Goal: Find specific page/section: Find specific page/section

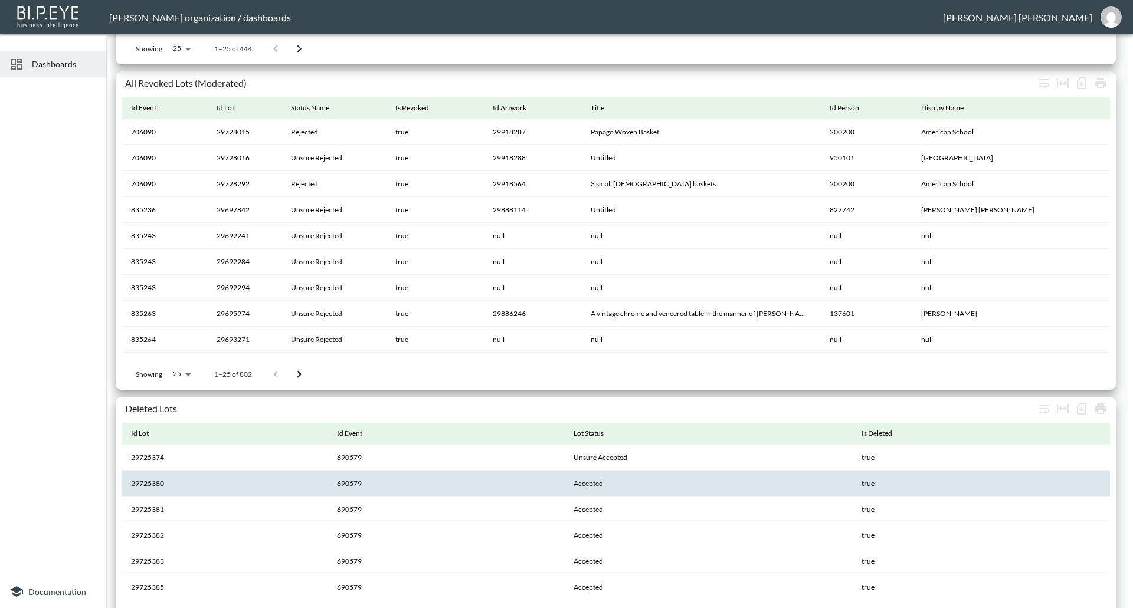
scroll to position [1509, 0]
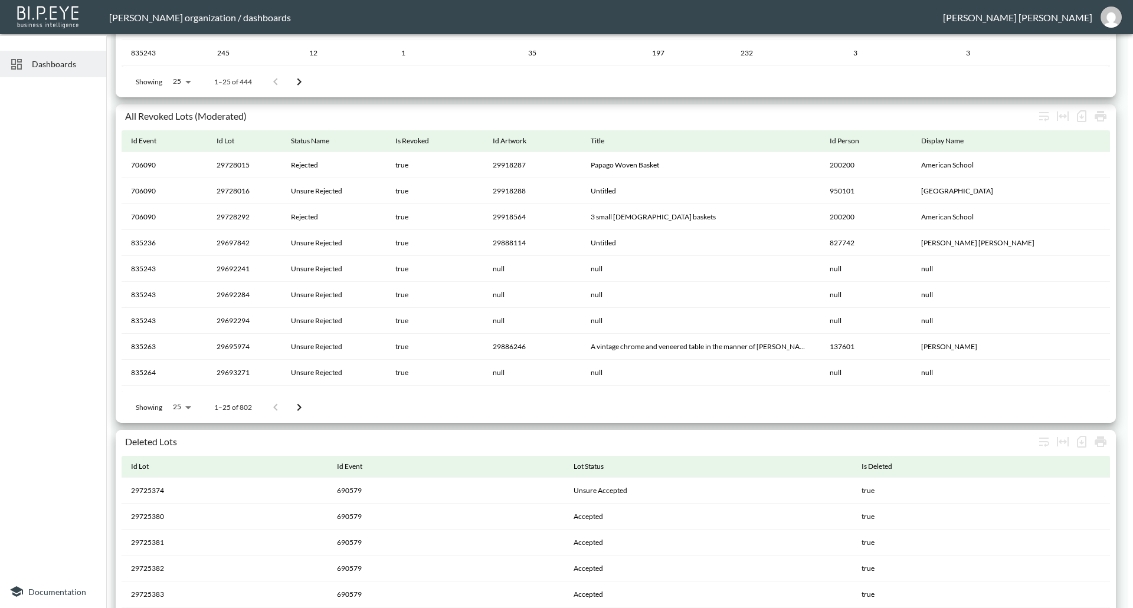
click at [58, 519] on div at bounding box center [53, 328] width 106 height 493
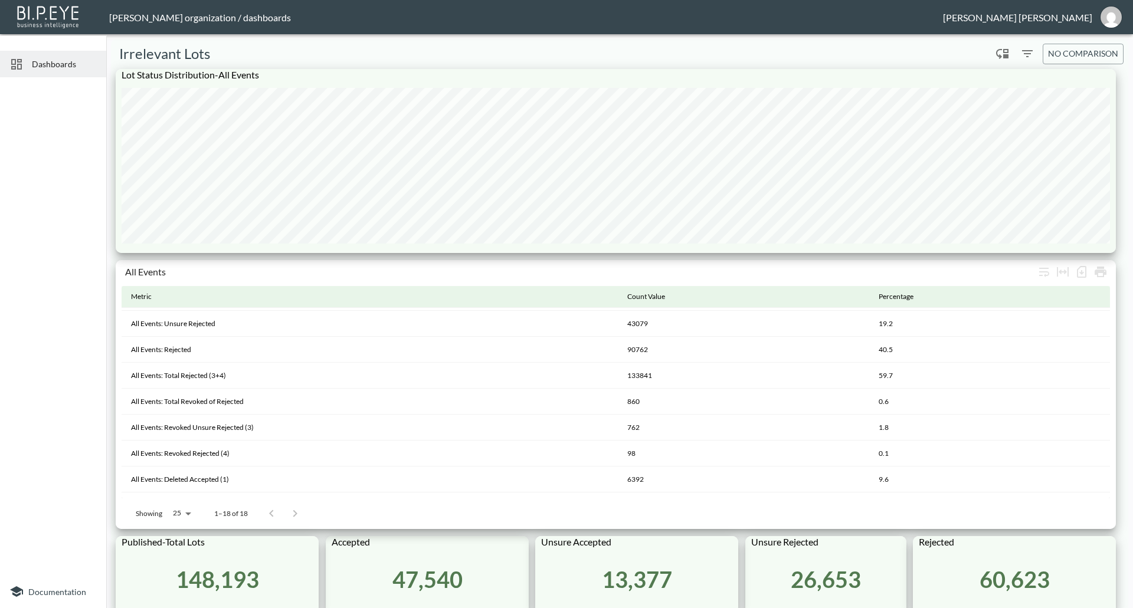
scroll to position [236, 0]
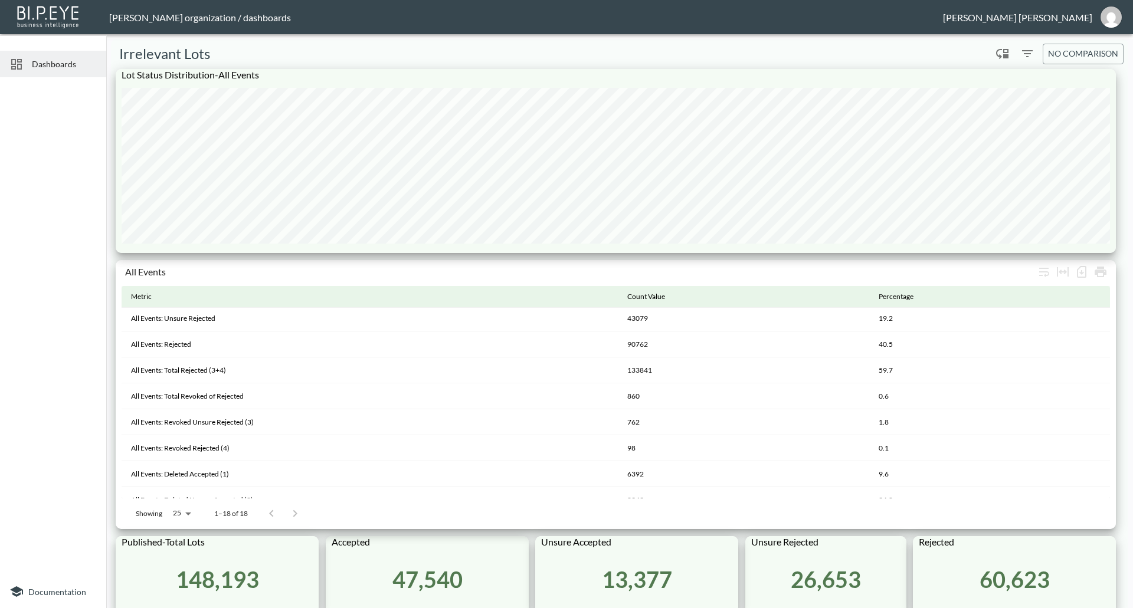
click at [54, 67] on span "Dashboards" at bounding box center [64, 64] width 65 height 12
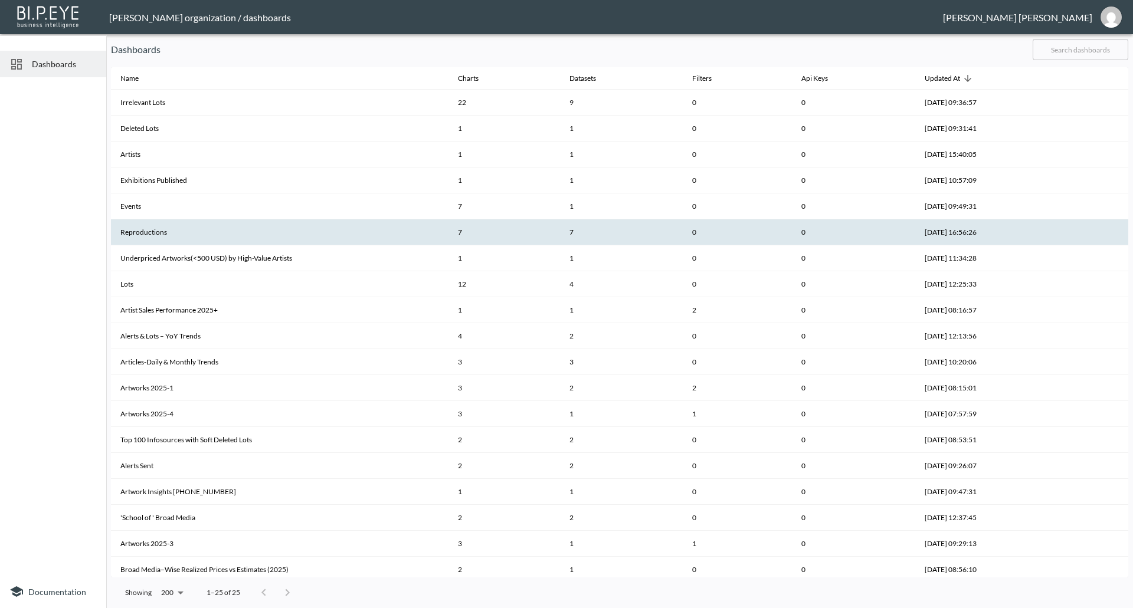
click at [159, 234] on th "Reproductions" at bounding box center [280, 233] width 338 height 26
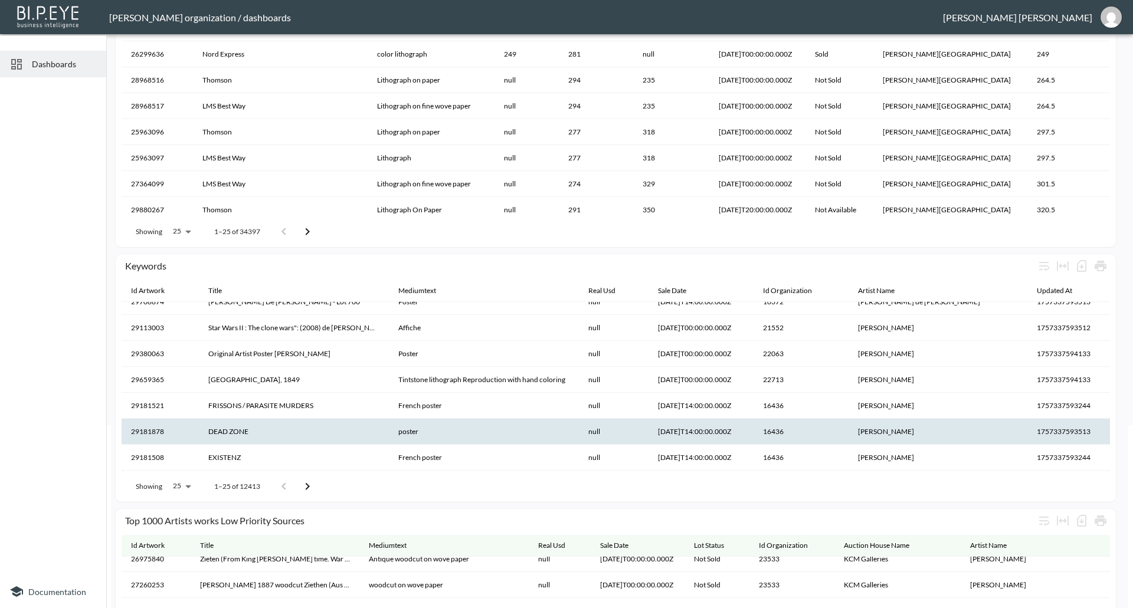
scroll to position [295, 0]
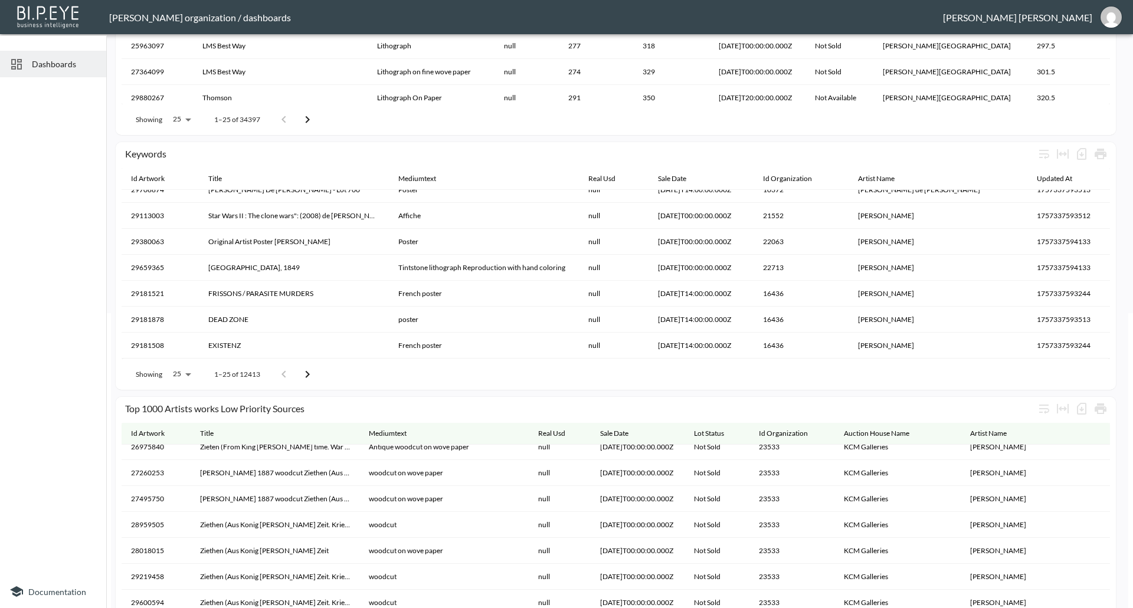
click at [309, 375] on icon "Go to next page" at bounding box center [307, 375] width 14 height 14
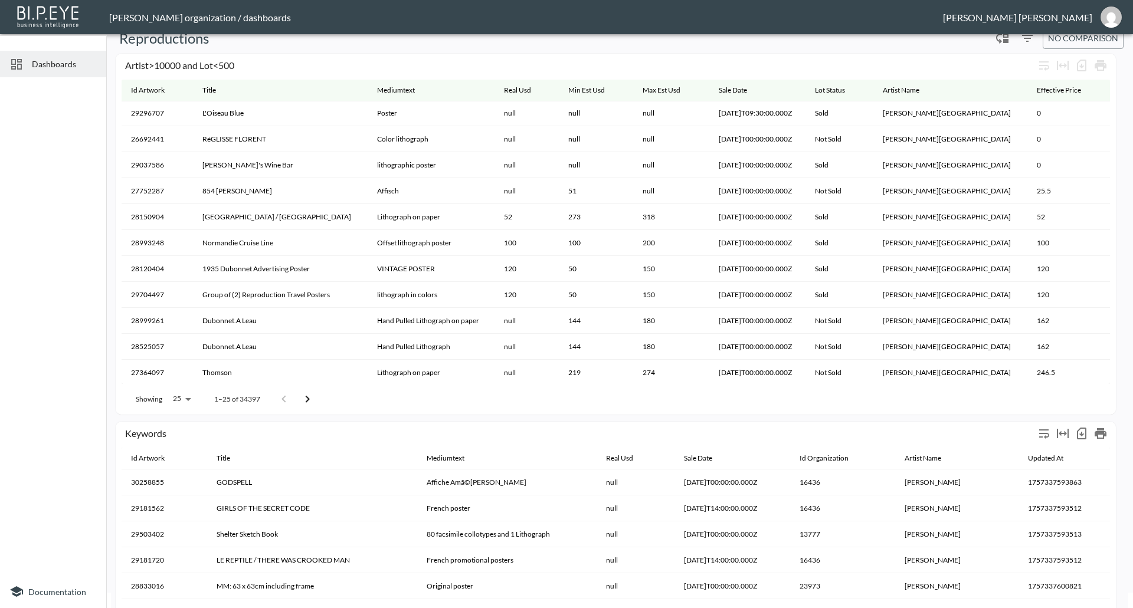
scroll to position [0, 0]
